Goal: Entertainment & Leisure: Consume media (video, audio)

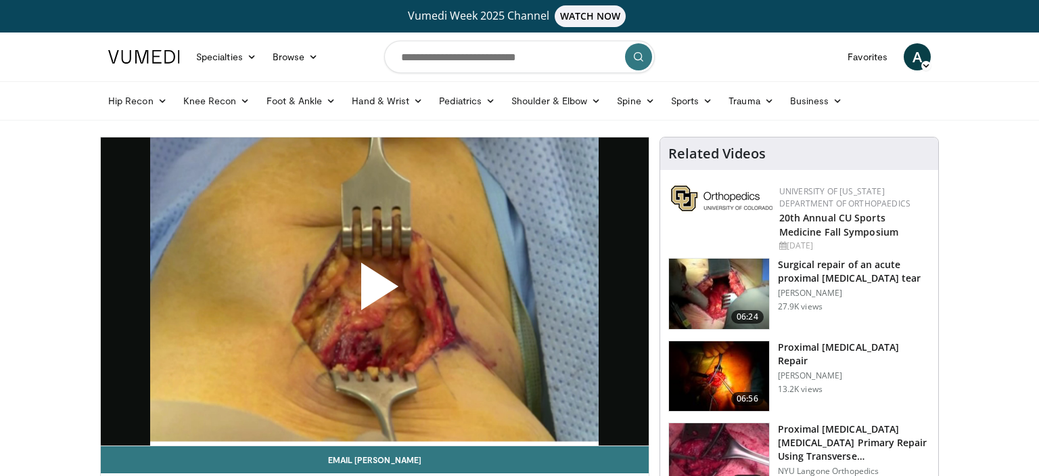
scroll to position [135, 0]
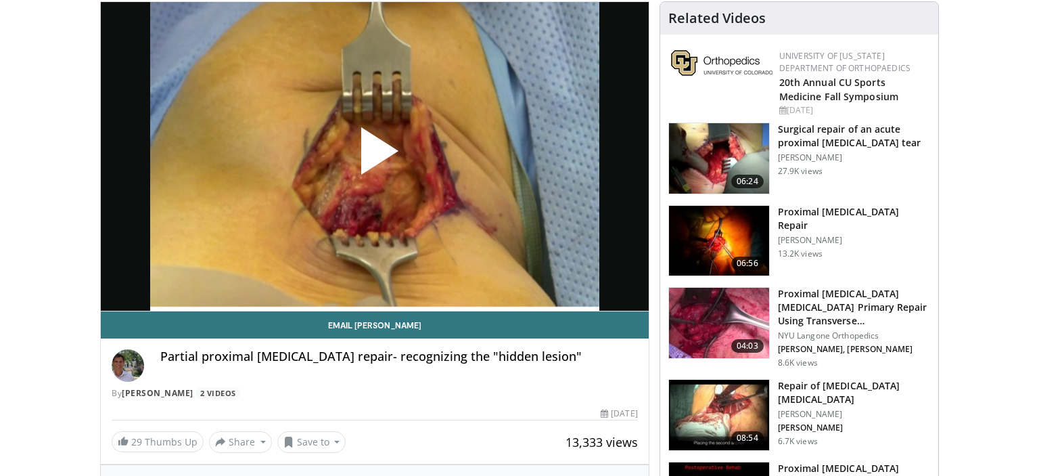
click at [375, 156] on span "Video Player" at bounding box center [375, 156] width 0 height 0
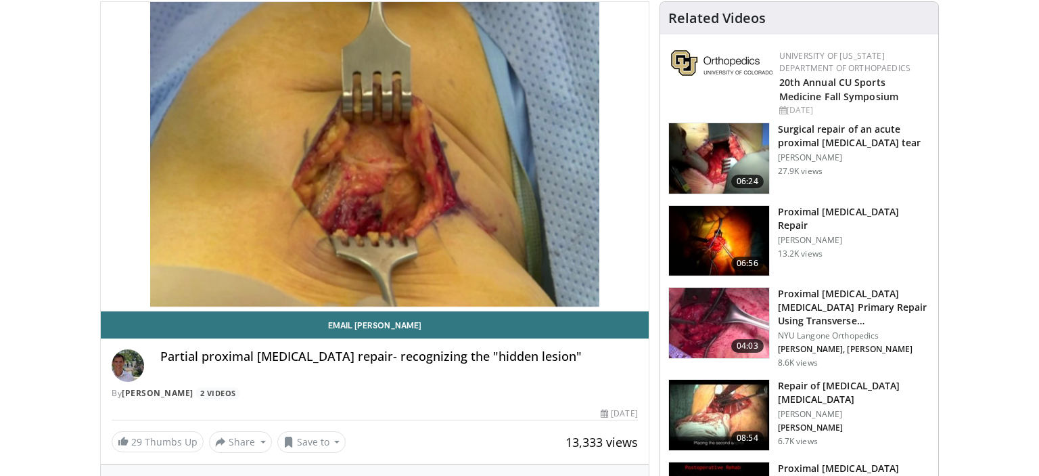
scroll to position [140, 0]
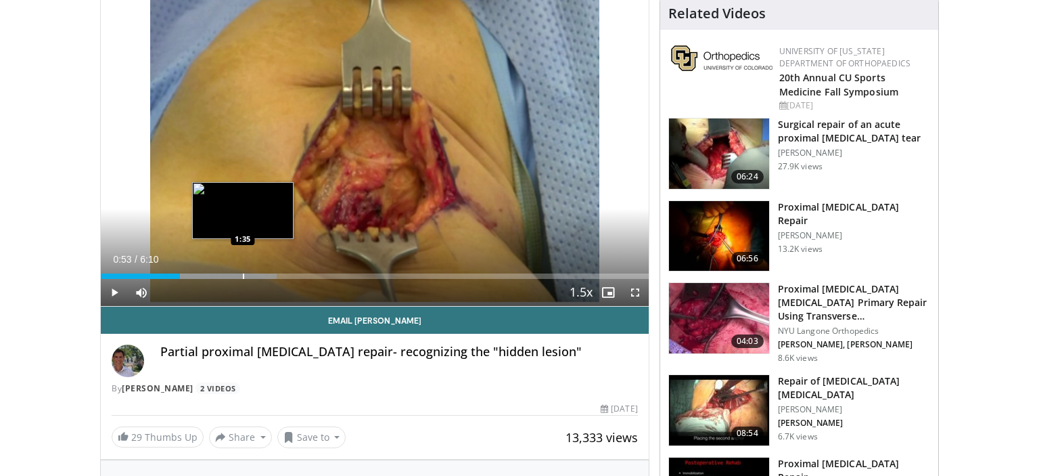
click at [243, 275] on div "Progress Bar" at bounding box center [243, 275] width 1 height 5
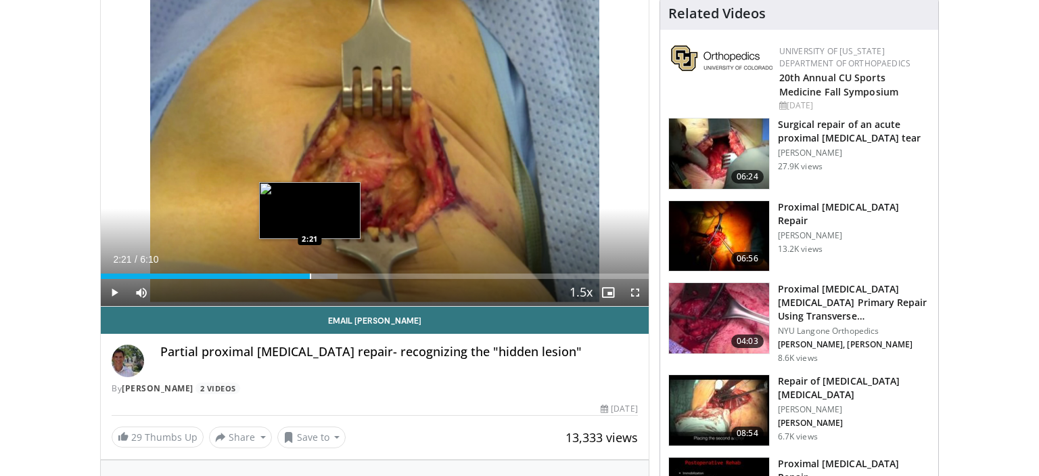
click at [310, 275] on div "Loaded : 43.26% 1:45 2:21" at bounding box center [375, 275] width 548 height 5
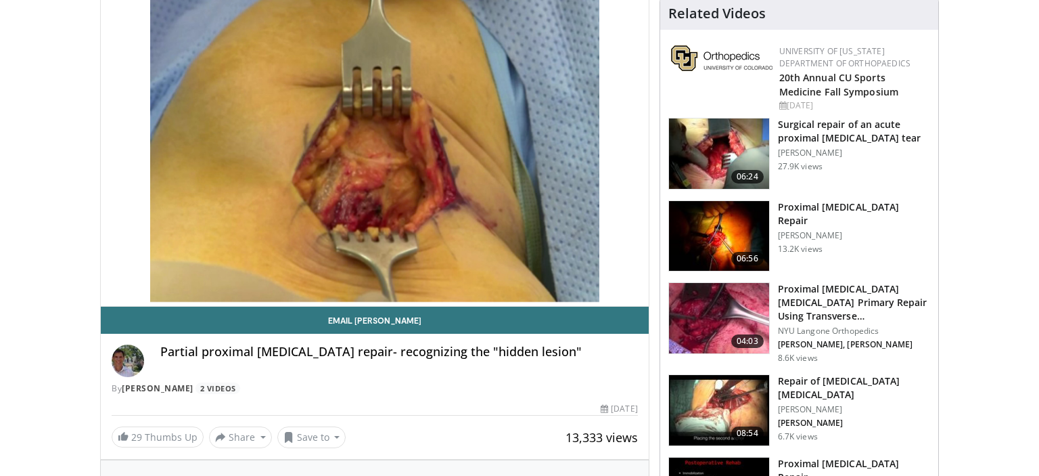
click at [716, 235] on img at bounding box center [719, 236] width 100 height 70
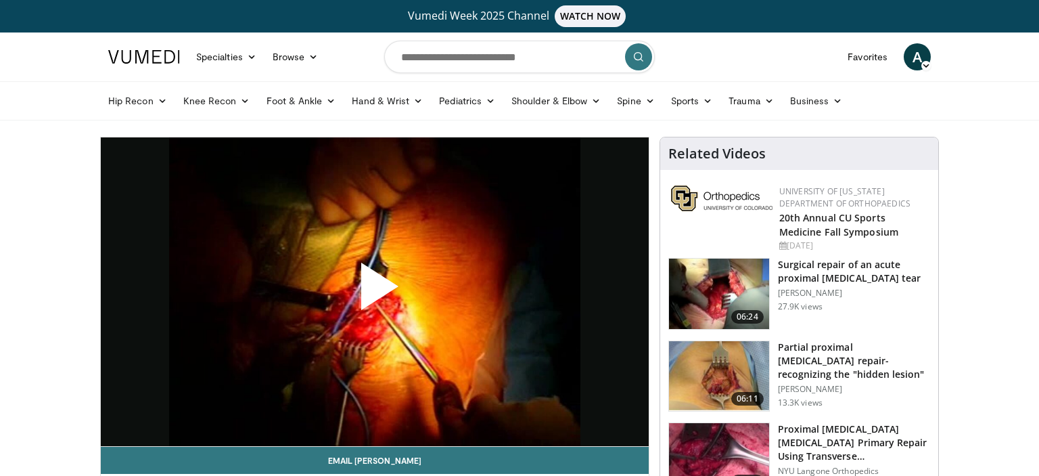
scroll to position [93, 0]
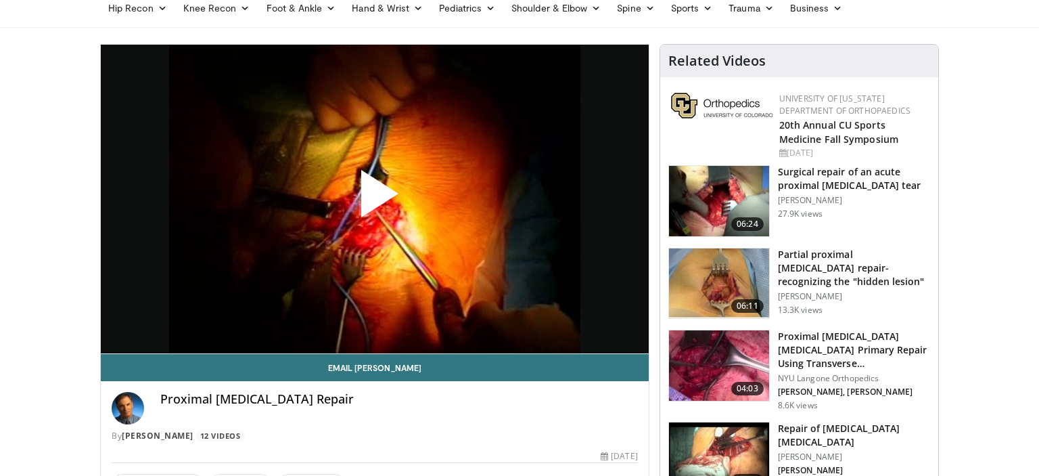
click at [375, 199] on span "Video Player" at bounding box center [375, 199] width 0 height 0
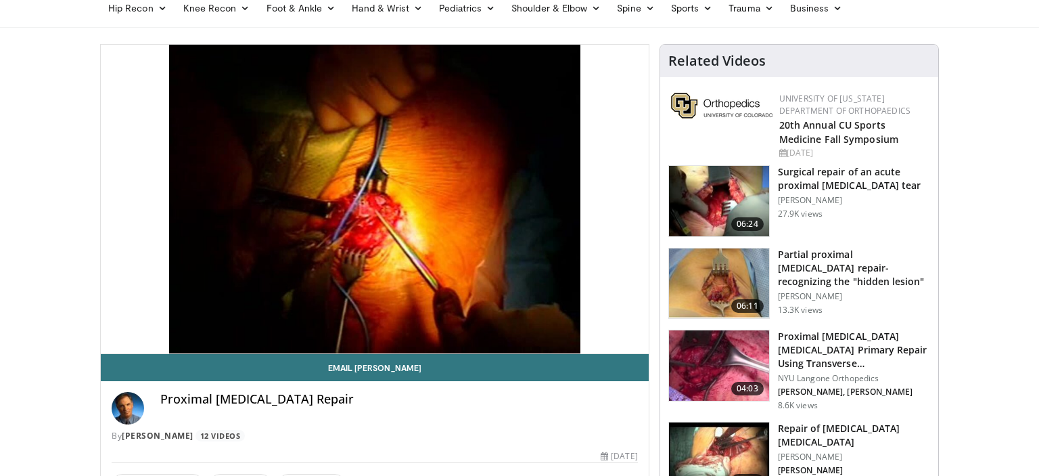
scroll to position [0, 0]
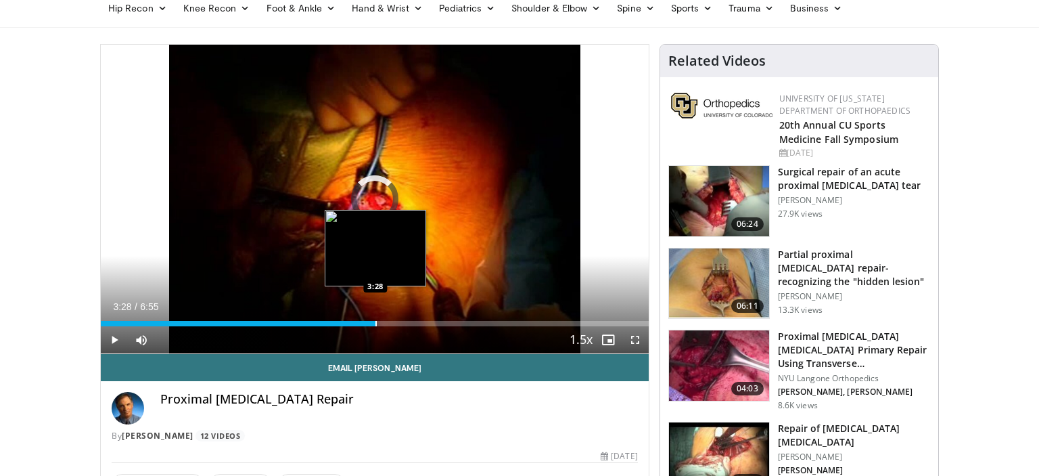
click at [375, 324] on div "Loaded : 11.92% 3:28 3:28" at bounding box center [375, 323] width 548 height 5
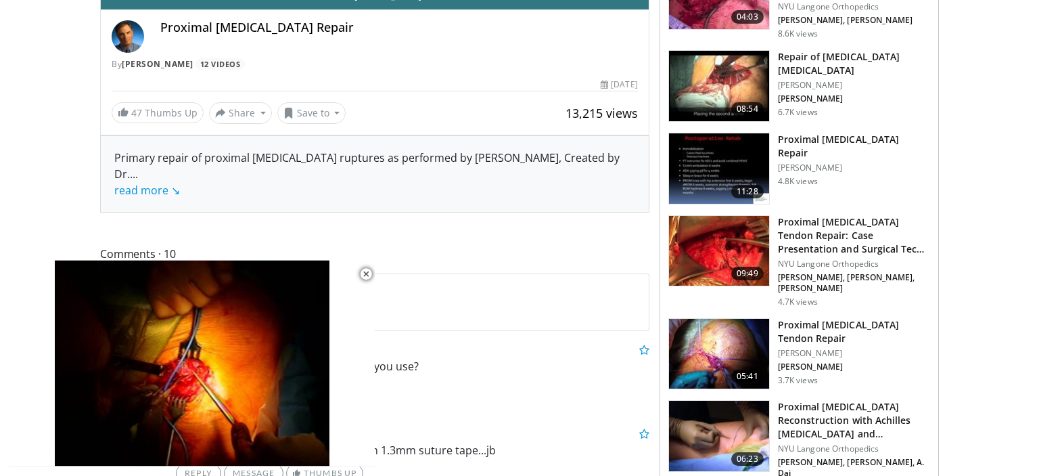
scroll to position [463, 0]
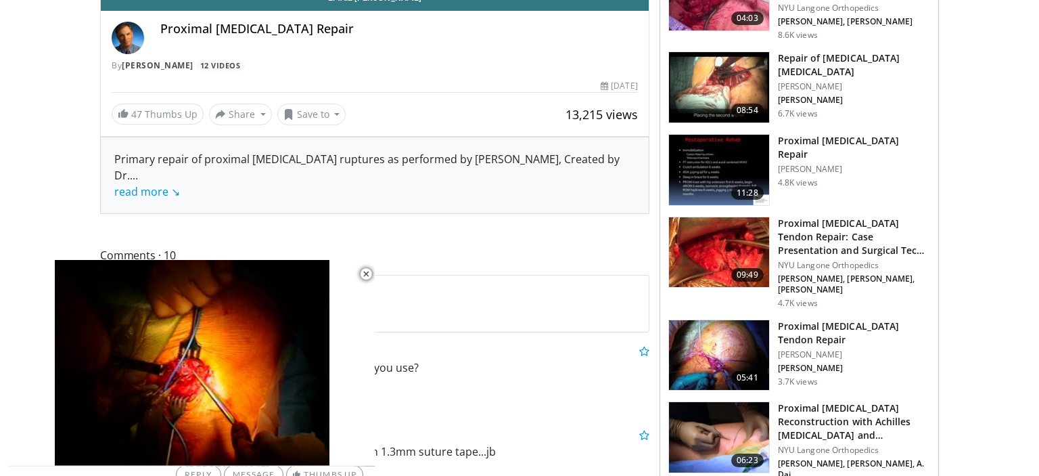
click at [727, 329] on img at bounding box center [719, 355] width 100 height 70
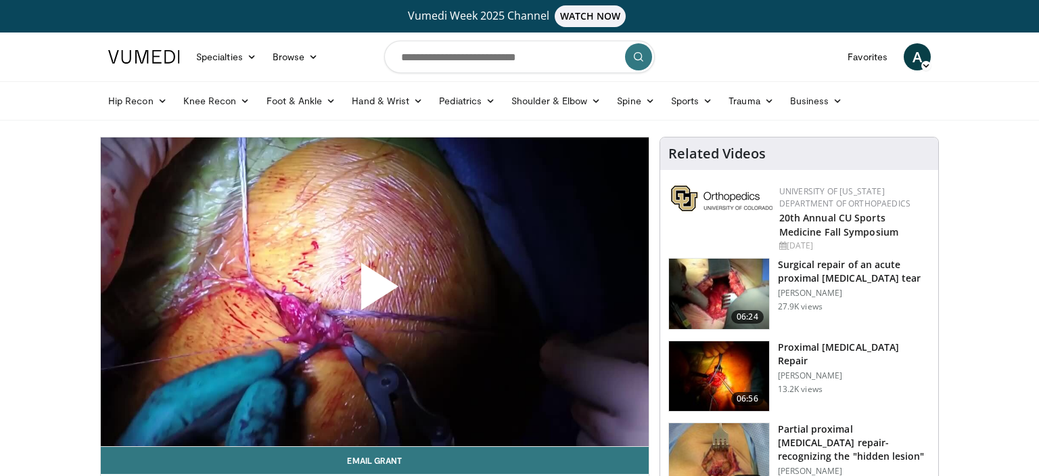
scroll to position [137, 0]
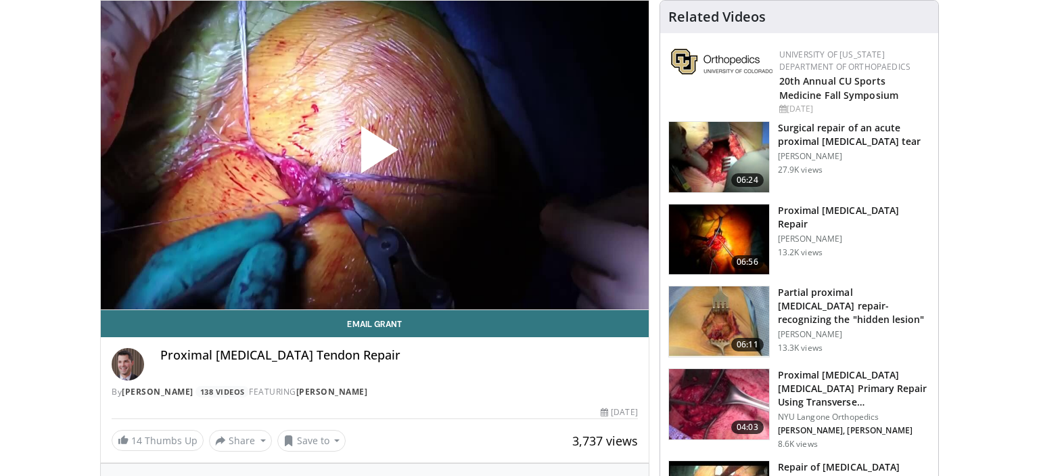
click at [375, 155] on span "Video Player" at bounding box center [375, 155] width 0 height 0
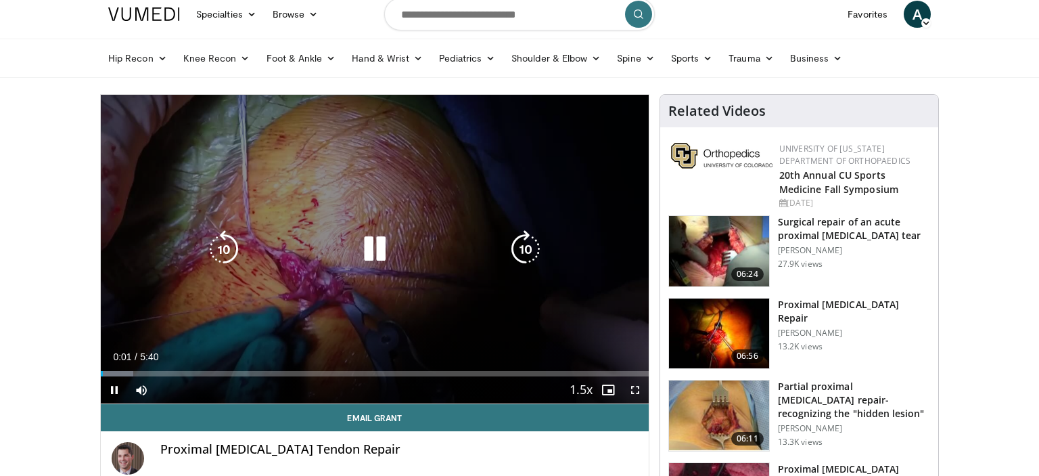
scroll to position [41, 0]
